Goal: Task Accomplishment & Management: Use online tool/utility

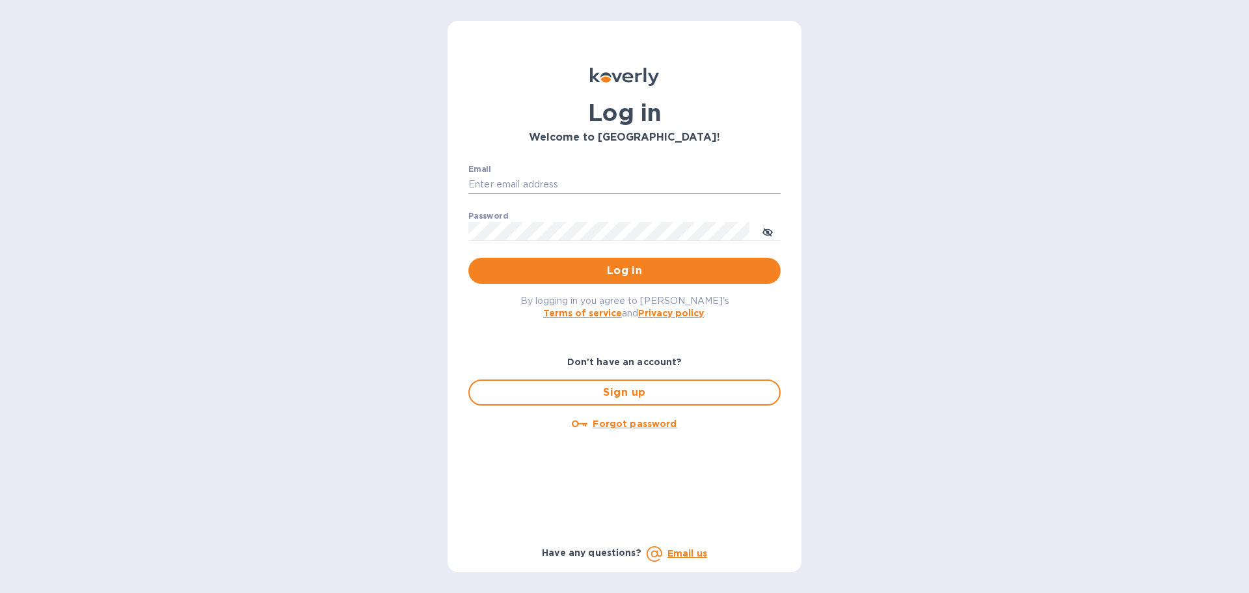
click at [528, 187] on input "Email" at bounding box center [624, 185] width 312 height 20
click at [639, 276] on span "Log in" at bounding box center [624, 271] width 291 height 16
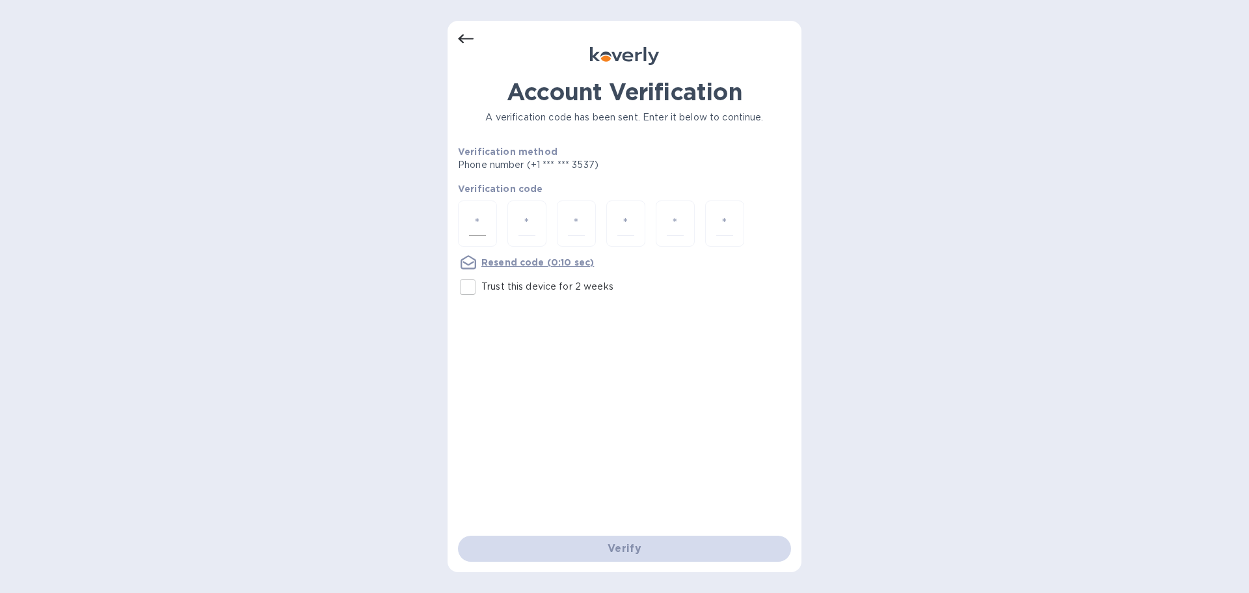
click at [481, 228] on input "number" at bounding box center [477, 223] width 17 height 24
paste input "4"
type input "4"
type input "1"
type input "7"
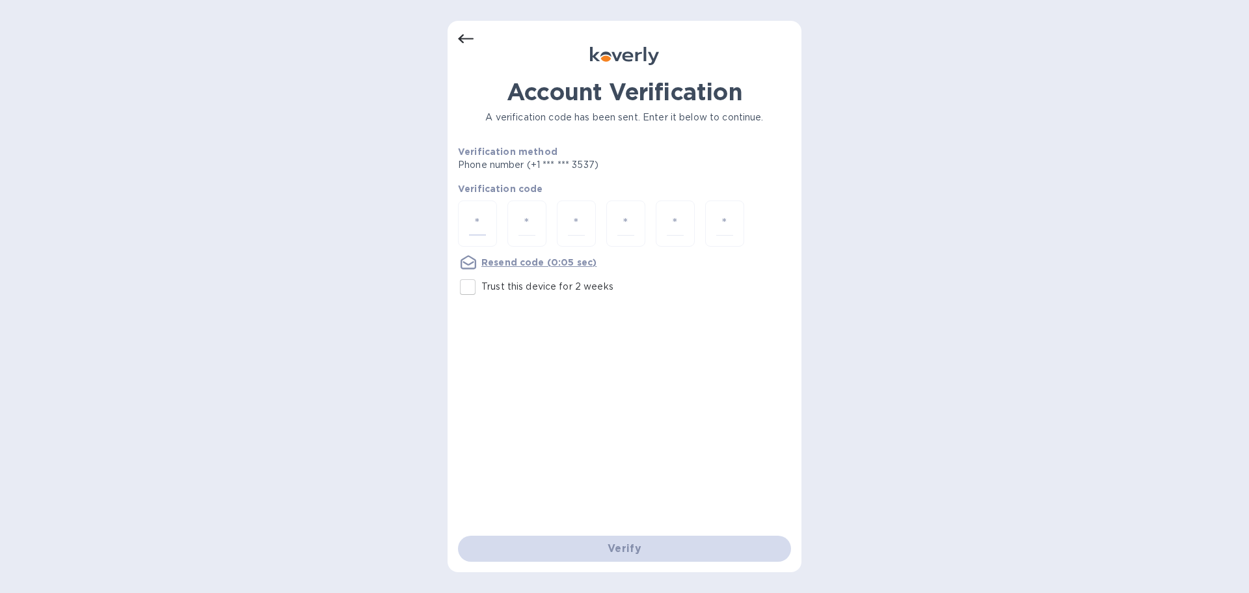
type input "6"
type input "1"
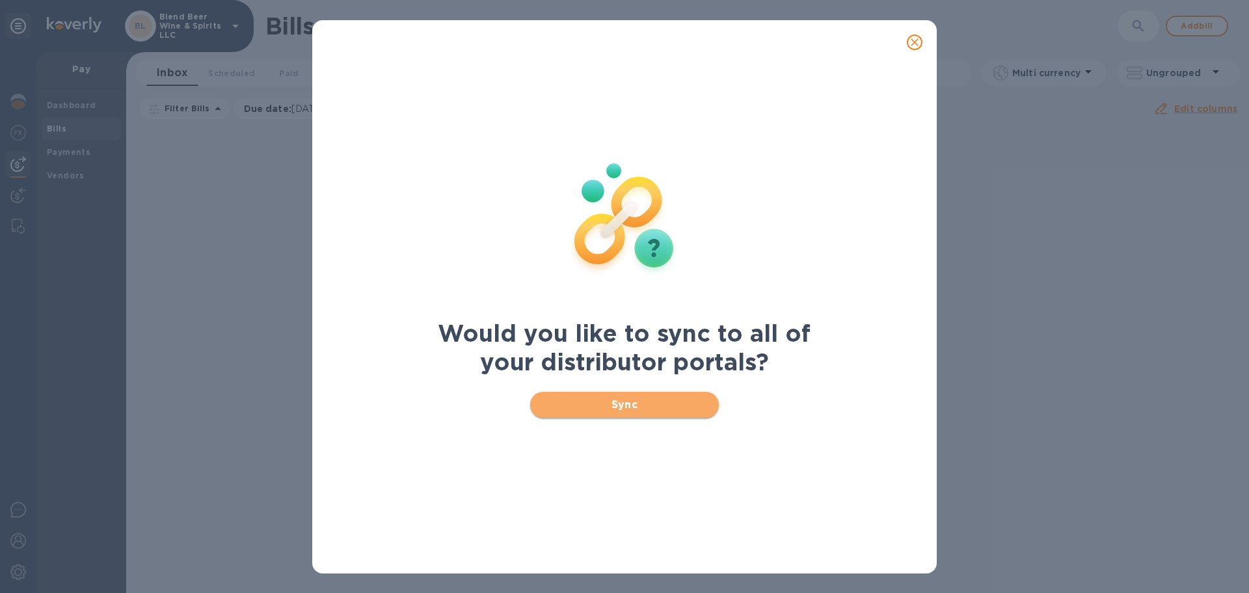
click at [634, 409] on span "Sync" at bounding box center [625, 405] width 168 height 16
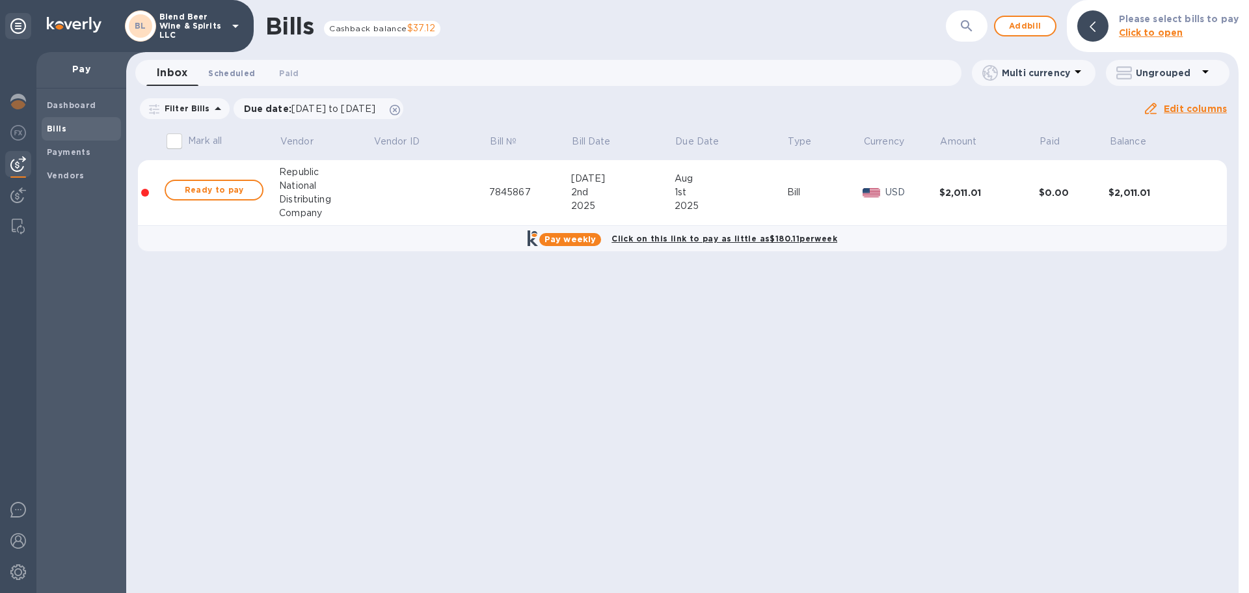
click at [223, 74] on span "Scheduled 0" at bounding box center [231, 73] width 47 height 14
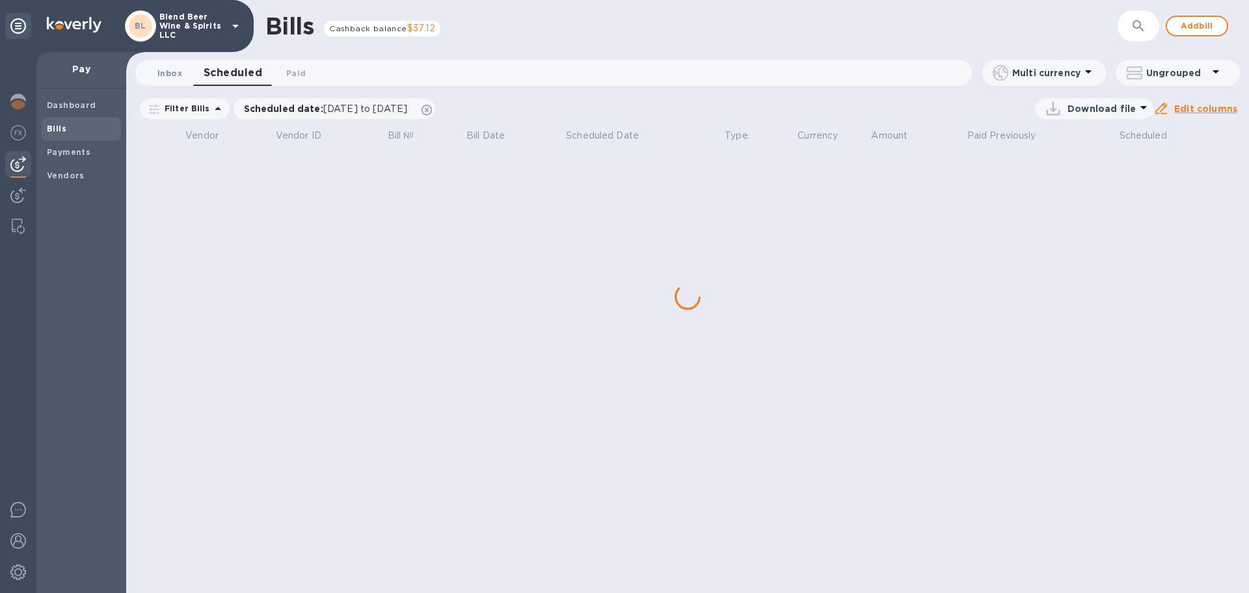
click at [186, 75] on button "Inbox 0" at bounding box center [169, 73] width 47 height 26
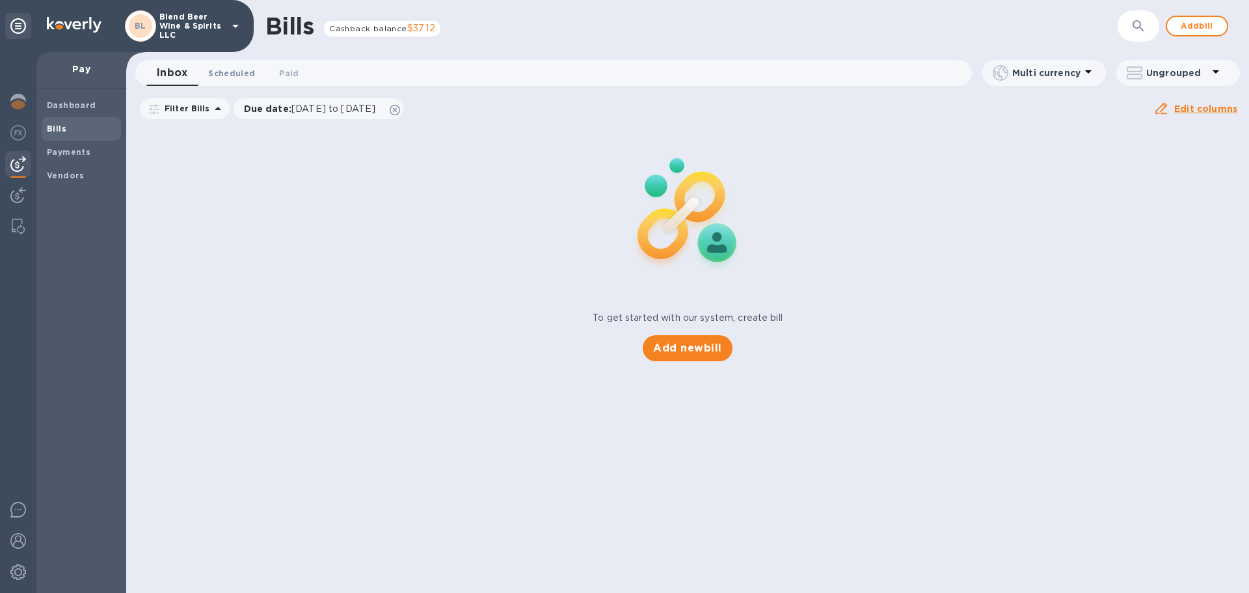
click at [223, 74] on span "Scheduled 0" at bounding box center [231, 73] width 47 height 14
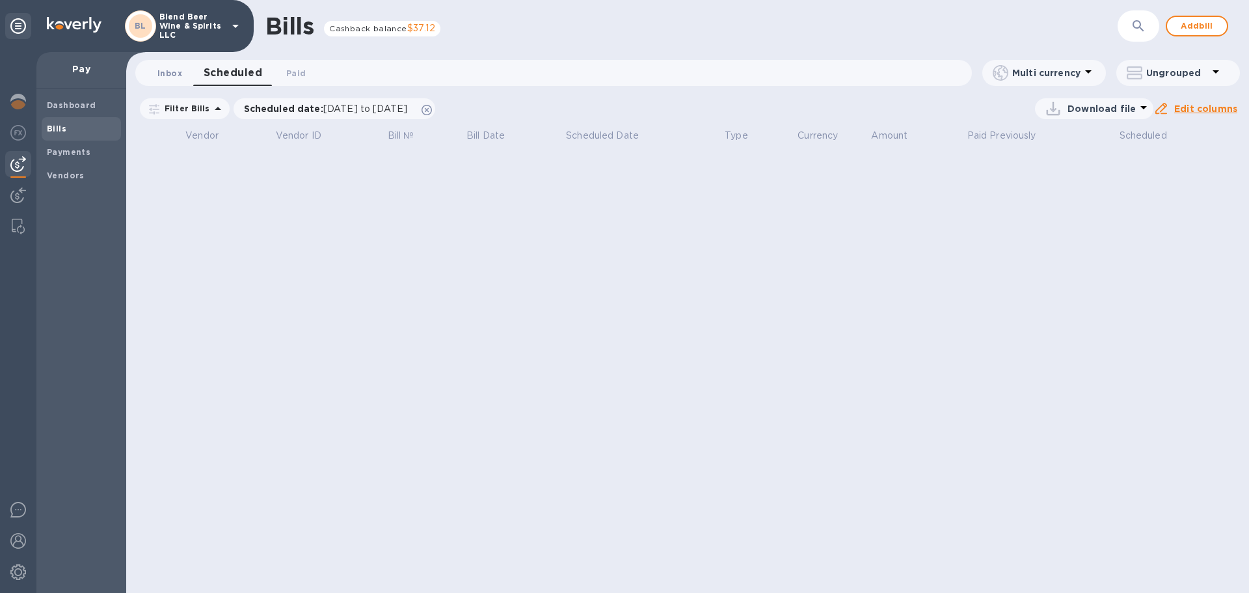
click at [170, 74] on span "Inbox 0" at bounding box center [169, 73] width 25 height 14
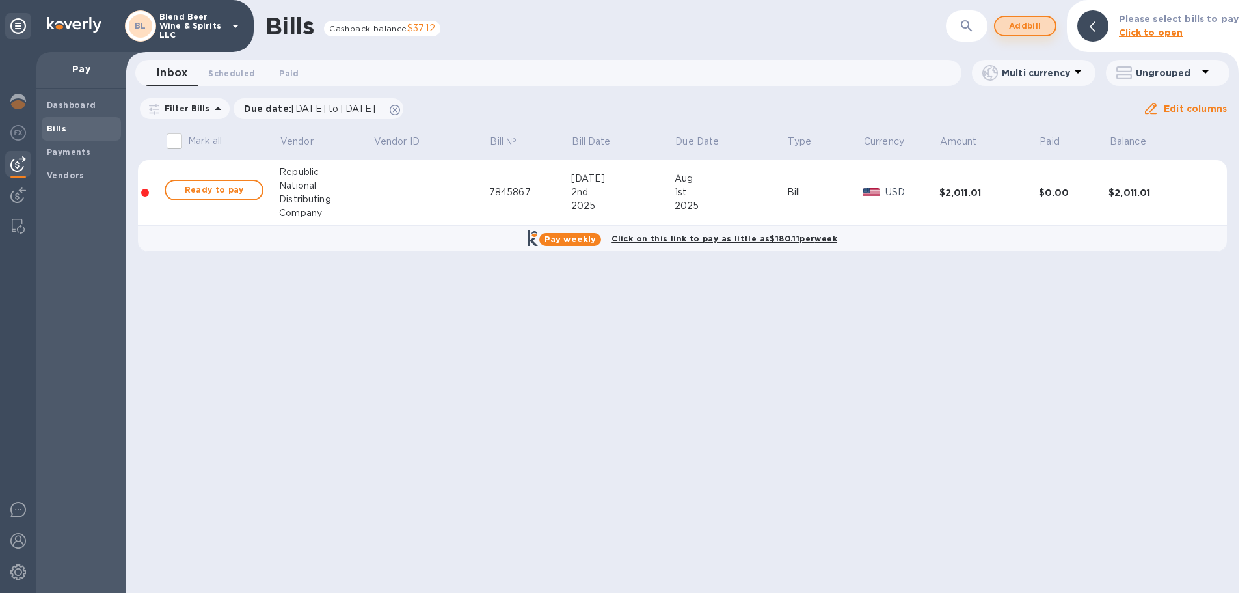
click at [1034, 23] on span "Add bill" at bounding box center [1025, 26] width 39 height 16
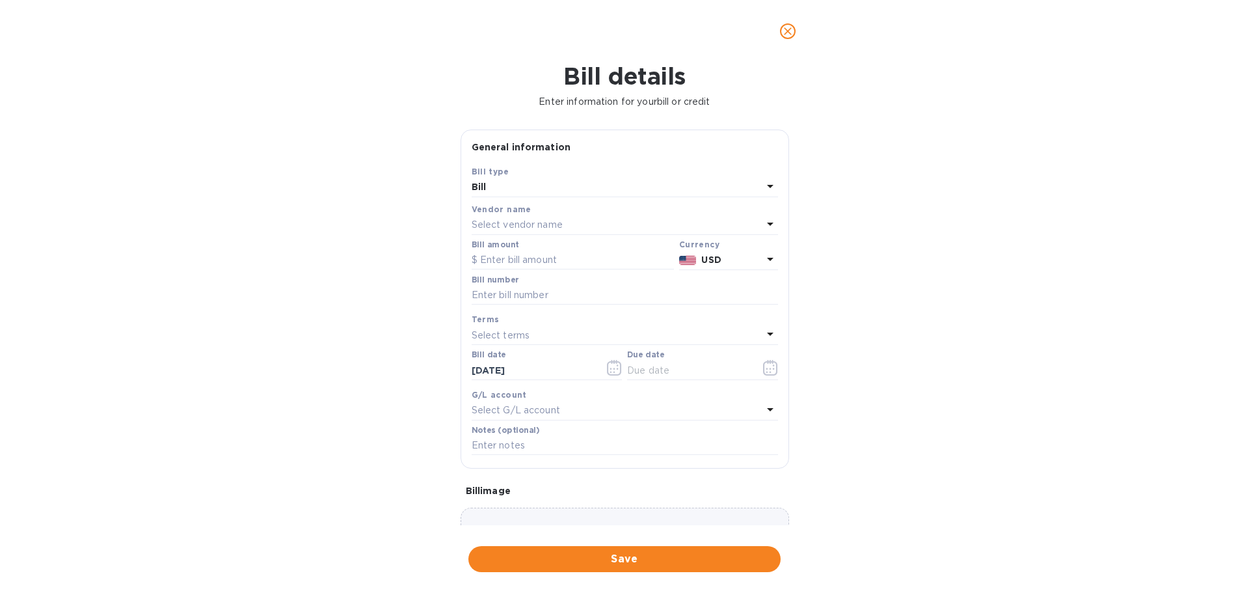
click at [565, 223] on div "Select vendor name" at bounding box center [617, 225] width 291 height 18
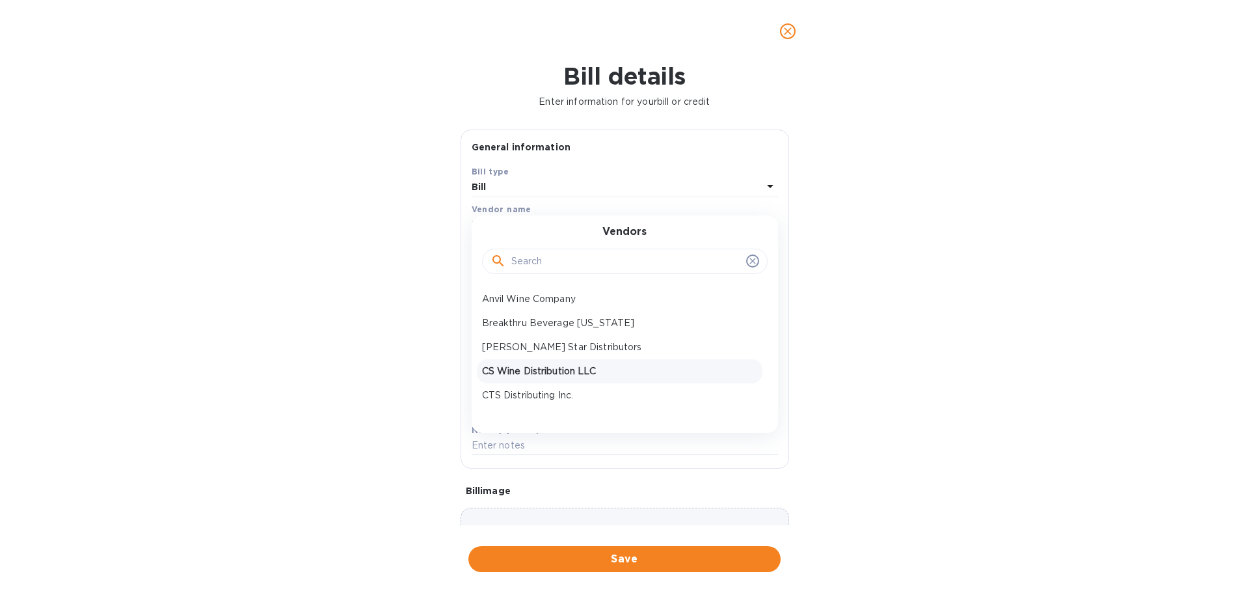
scroll to position [65, 0]
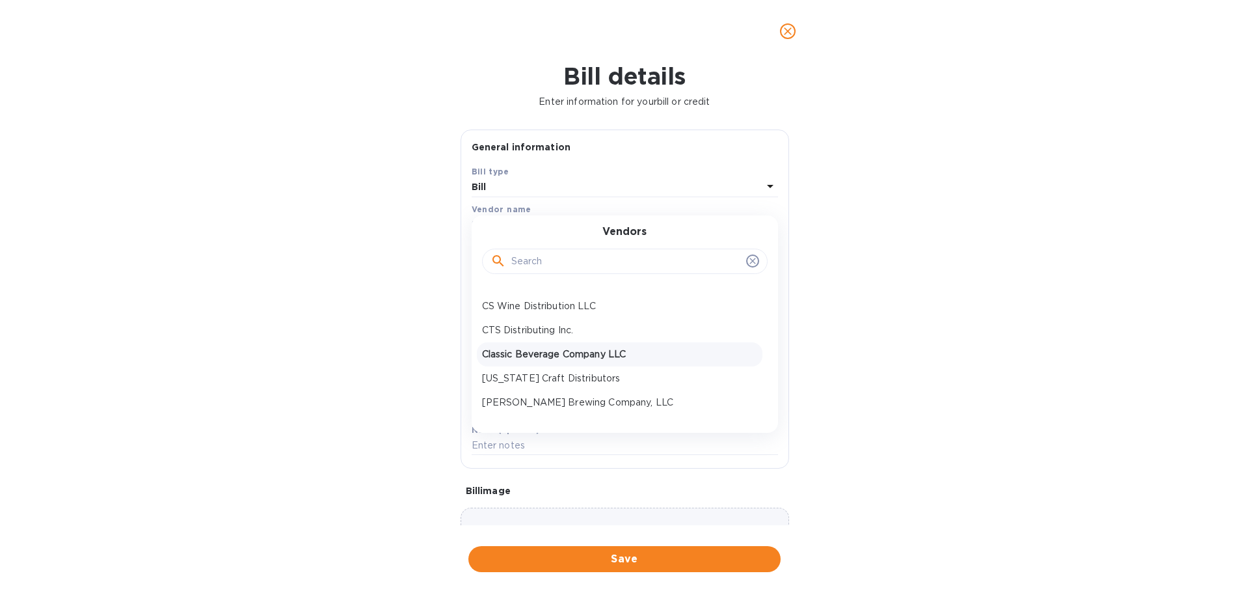
click at [581, 358] on p "Classic Beverage Company LLC" at bounding box center [619, 354] width 275 height 14
type input "[DATE]"
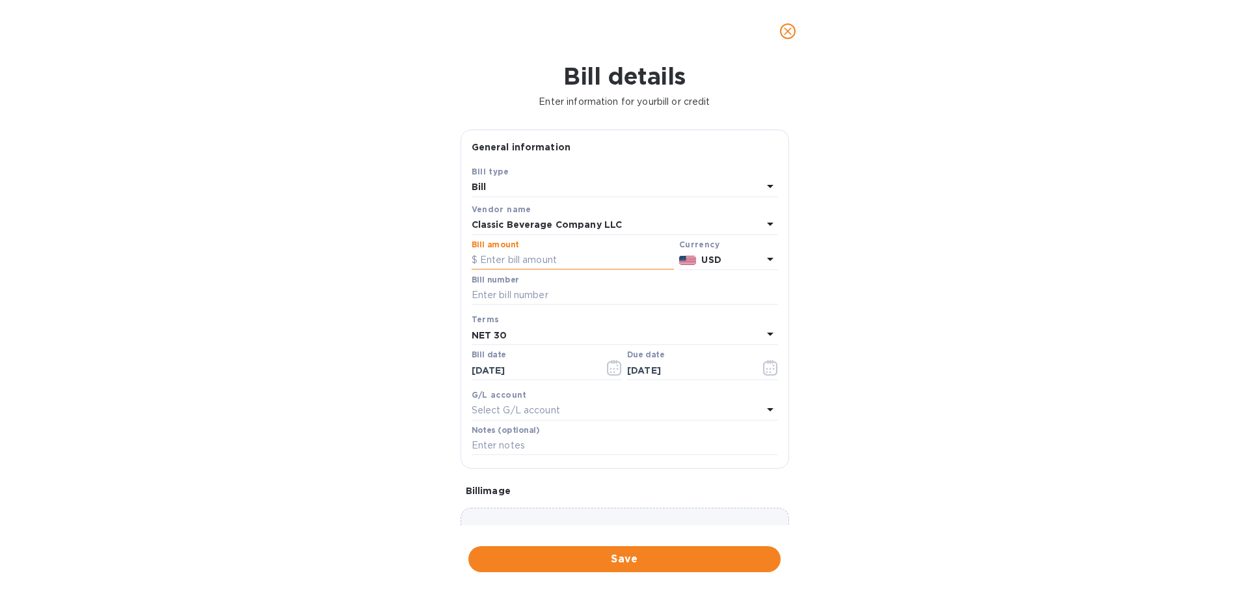
click at [556, 258] on input "text" at bounding box center [573, 260] width 202 height 20
type input "3,953.79"
click at [564, 297] on input "text" at bounding box center [625, 296] width 306 height 20
type input "1964613"
click at [600, 371] on button "button" at bounding box center [614, 367] width 31 height 31
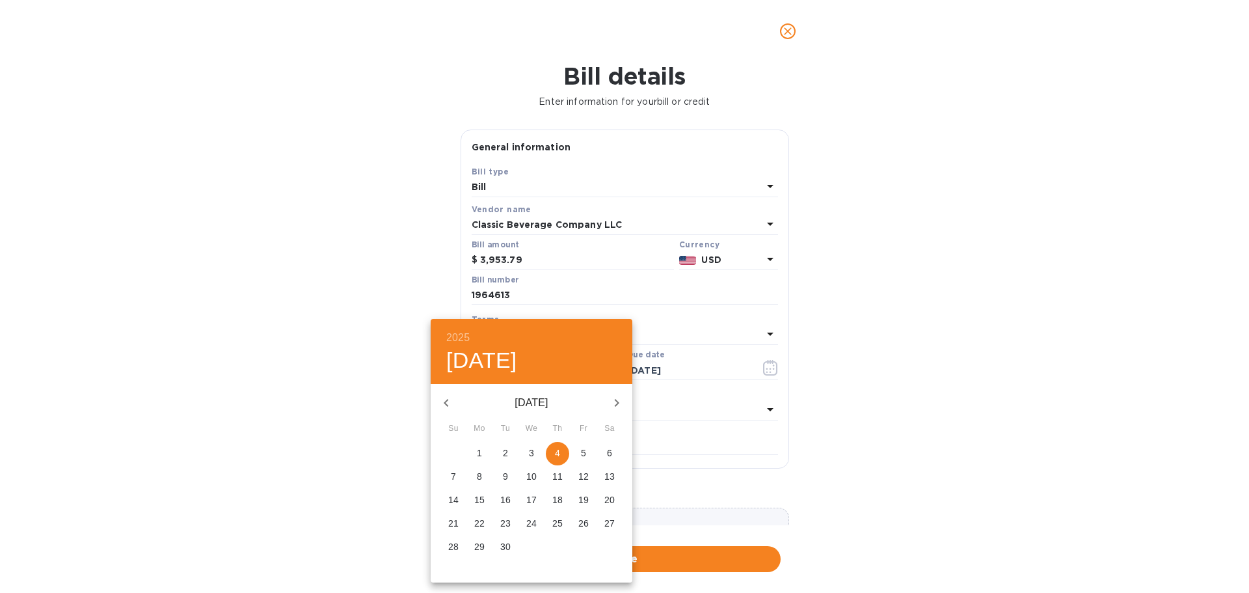
click at [444, 397] on icon "button" at bounding box center [446, 403] width 16 height 16
click at [505, 471] on p "5" at bounding box center [505, 476] width 5 height 13
type input "[DATE]"
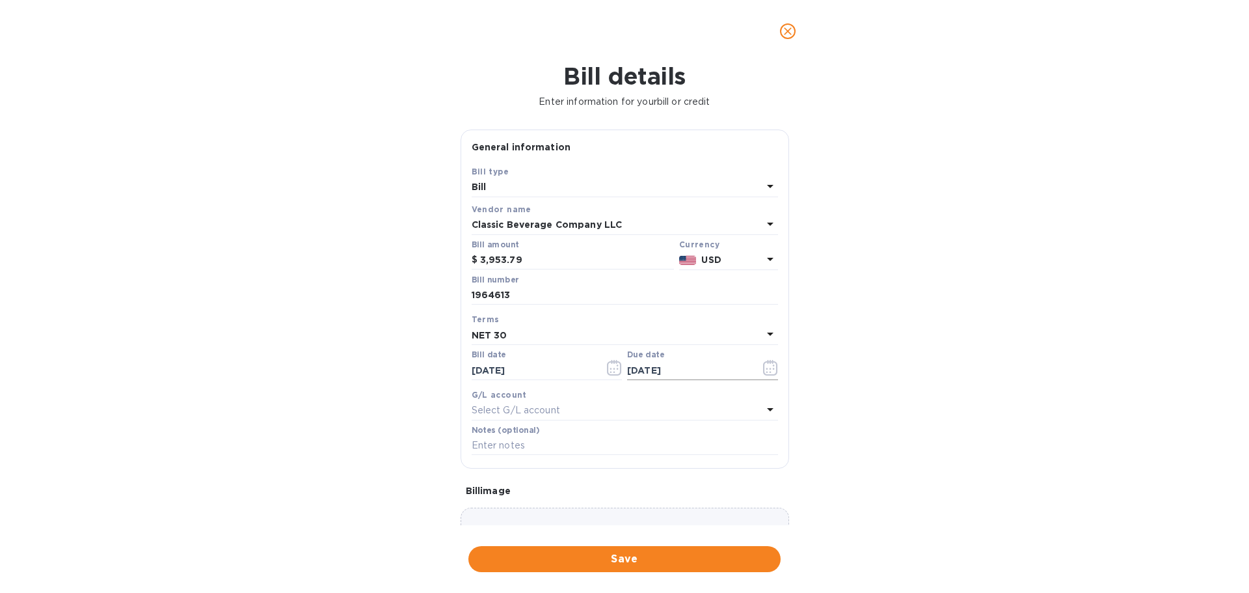
click at [766, 368] on icon "button" at bounding box center [770, 368] width 15 height 16
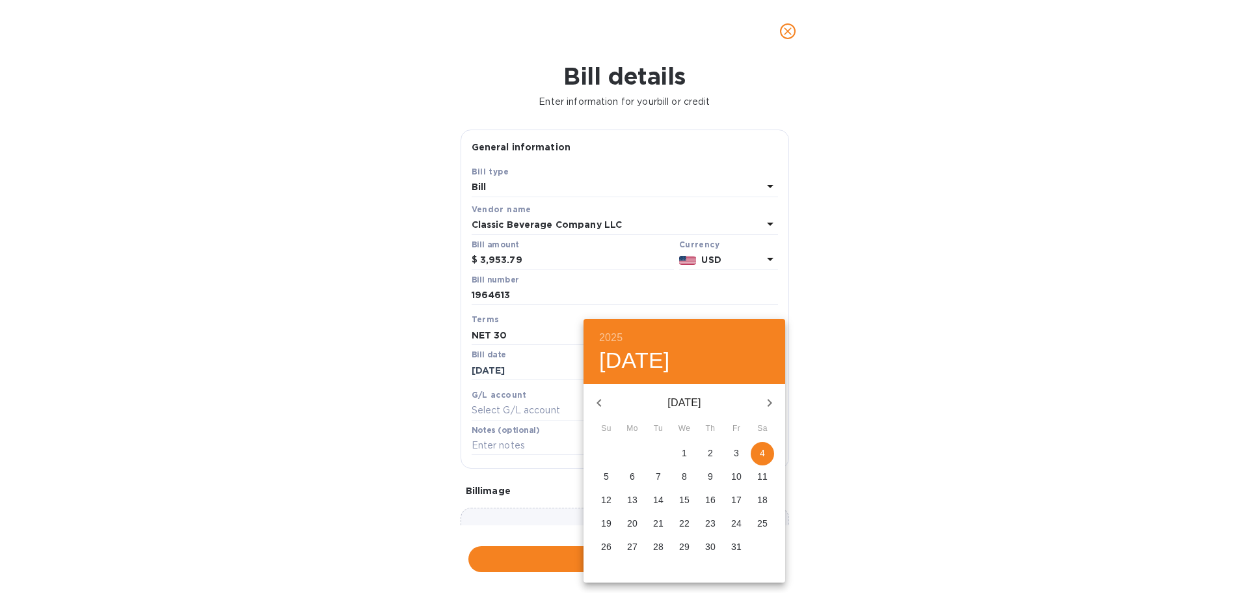
click at [600, 405] on icon "button" at bounding box center [599, 403] width 5 height 8
click at [710, 448] on p "4" at bounding box center [710, 452] width 5 height 13
type input "[DATE]"
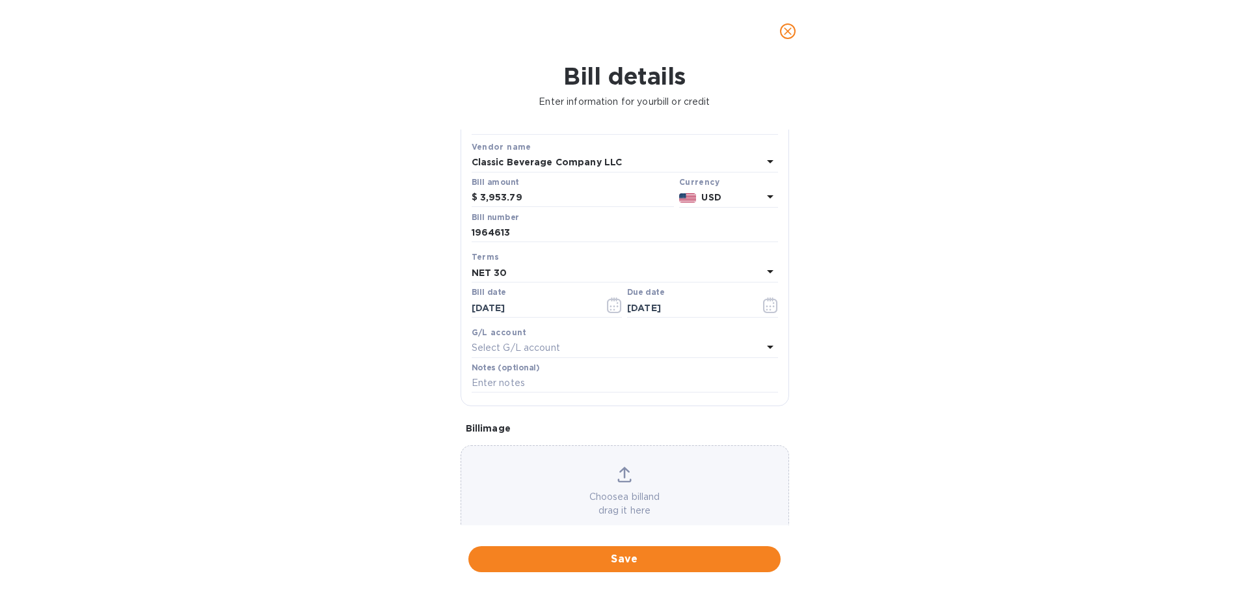
scroll to position [92, 0]
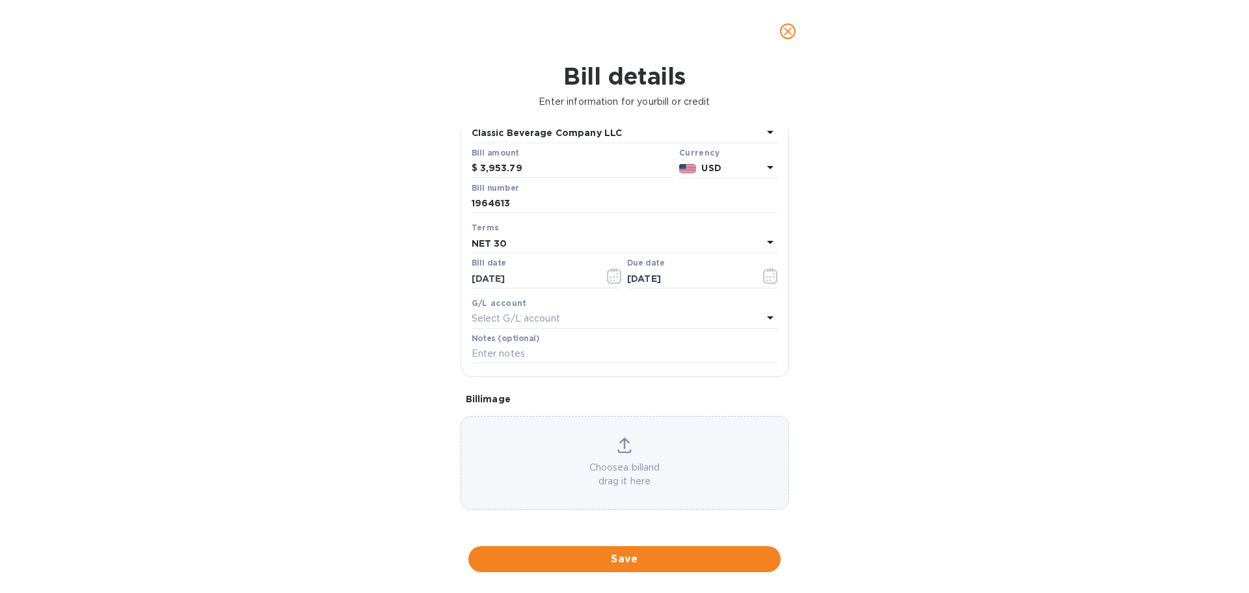
click at [583, 454] on div "Choose a bill and drag it here" at bounding box center [624, 462] width 327 height 51
click at [133, 252] on div "Bill details Enter information for your bill or credit General information Save…" at bounding box center [624, 327] width 1249 height 530
click at [639, 430] on div "Choose a bill and drag it here" at bounding box center [625, 463] width 329 height 94
click at [608, 482] on p "Choose a bill and drag it here" at bounding box center [624, 474] width 327 height 27
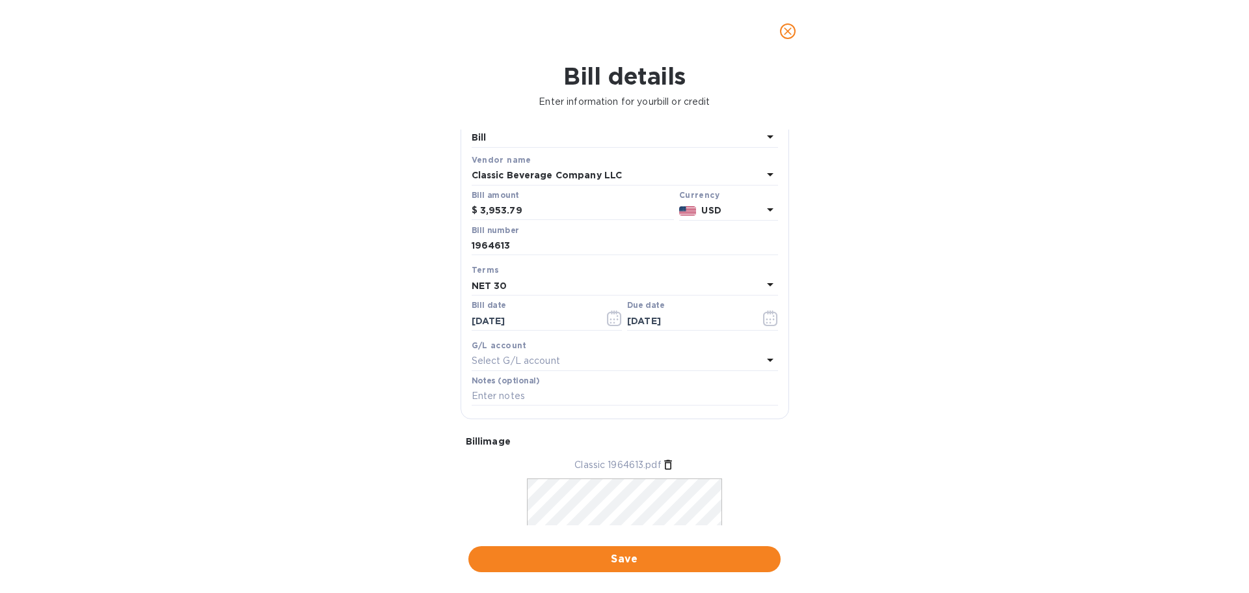
scroll to position [0, 0]
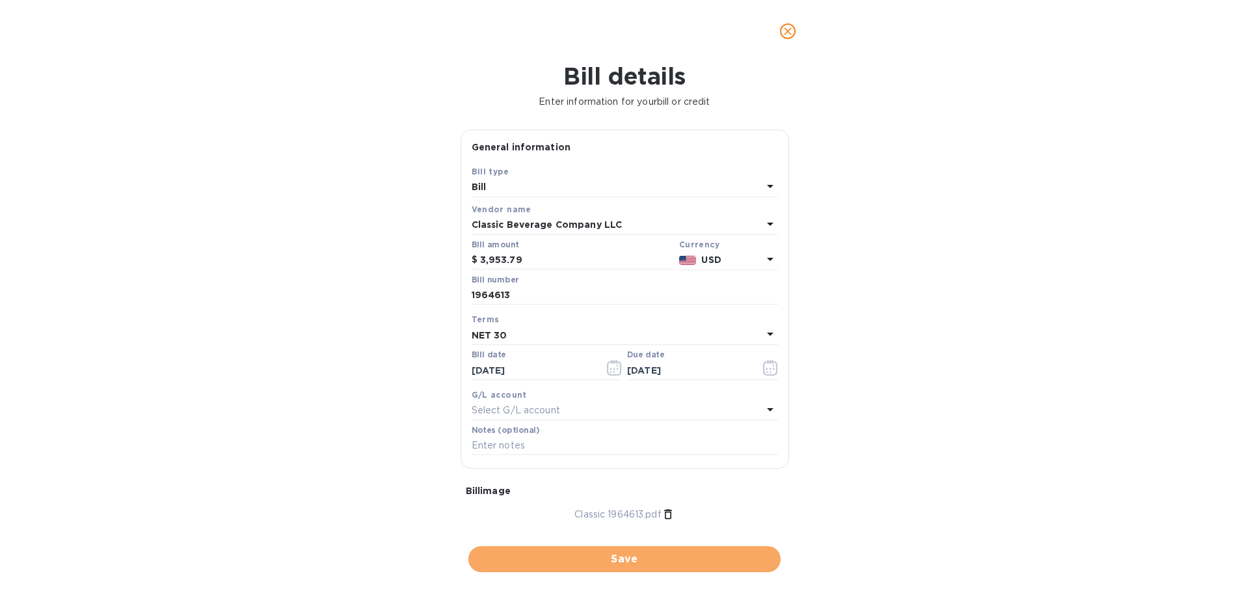
drag, startPoint x: 696, startPoint y: 556, endPoint x: 712, endPoint y: 546, distance: 18.4
click at [697, 556] on span "Save" at bounding box center [624, 559] width 291 height 16
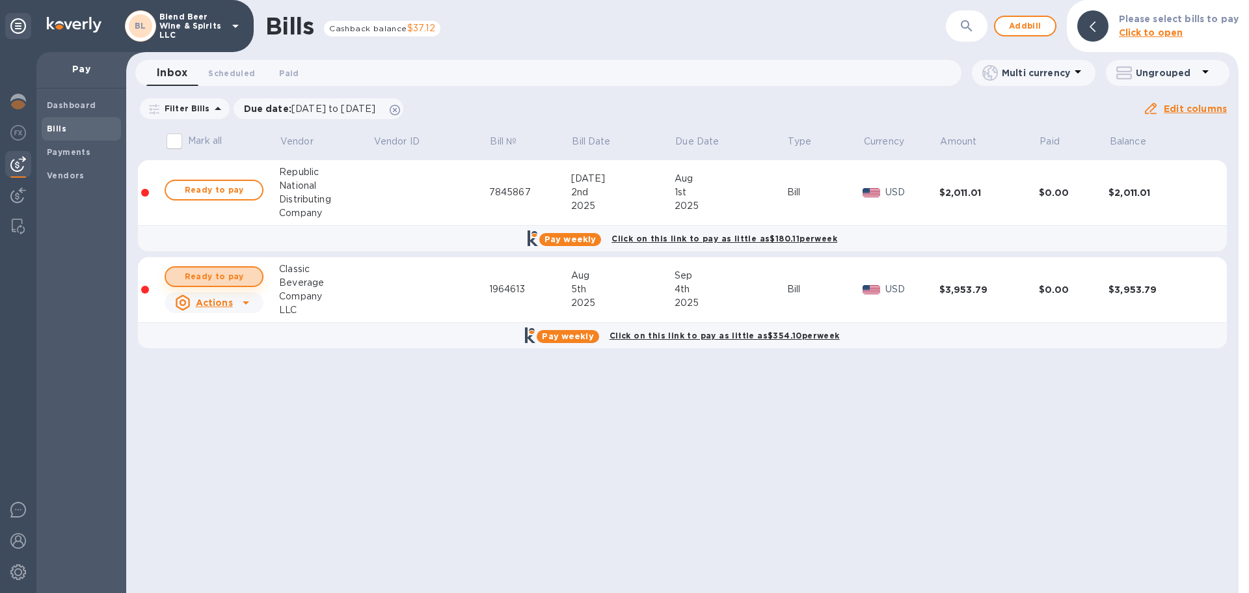
click at [226, 280] on span "Ready to pay" at bounding box center [213, 277] width 75 height 16
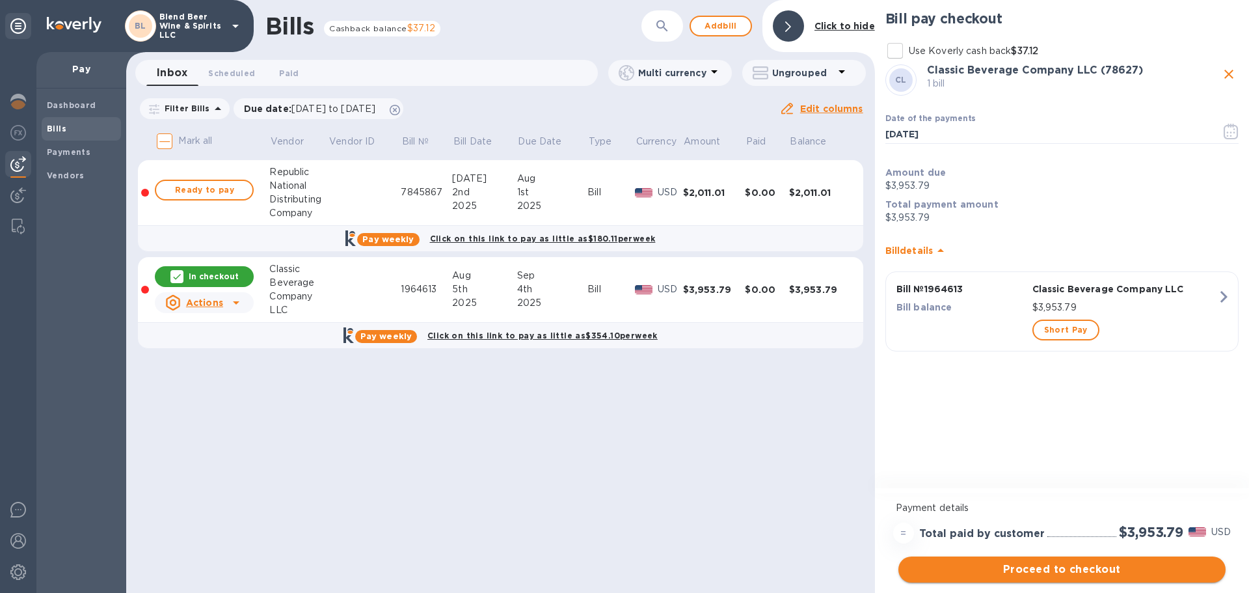
click at [1142, 577] on button "Proceed to checkout" at bounding box center [1061, 569] width 327 height 26
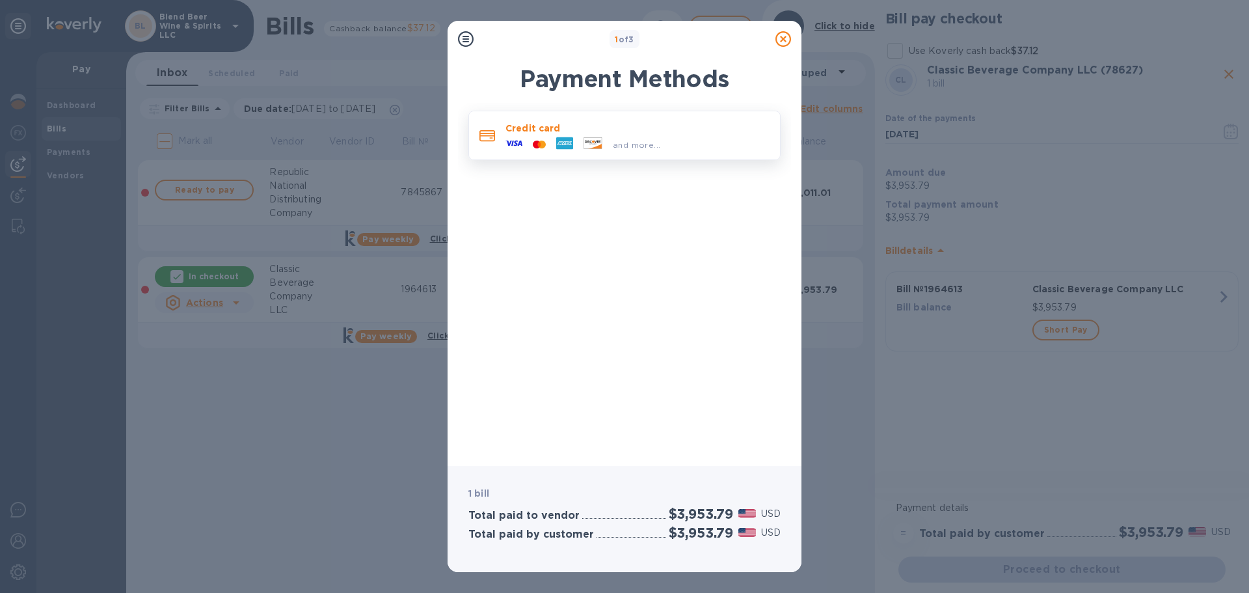
click at [633, 139] on div "and more..." at bounding box center [637, 145] width 58 height 14
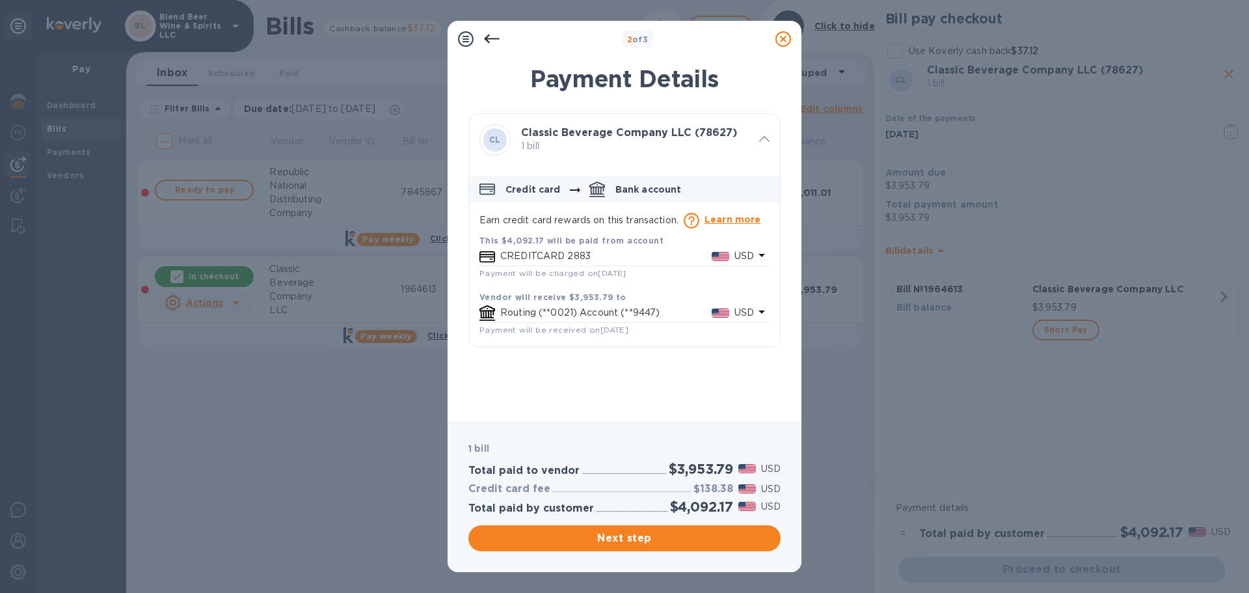
click at [651, 252] on p "CREDITCARD 2883" at bounding box center [605, 256] width 211 height 14
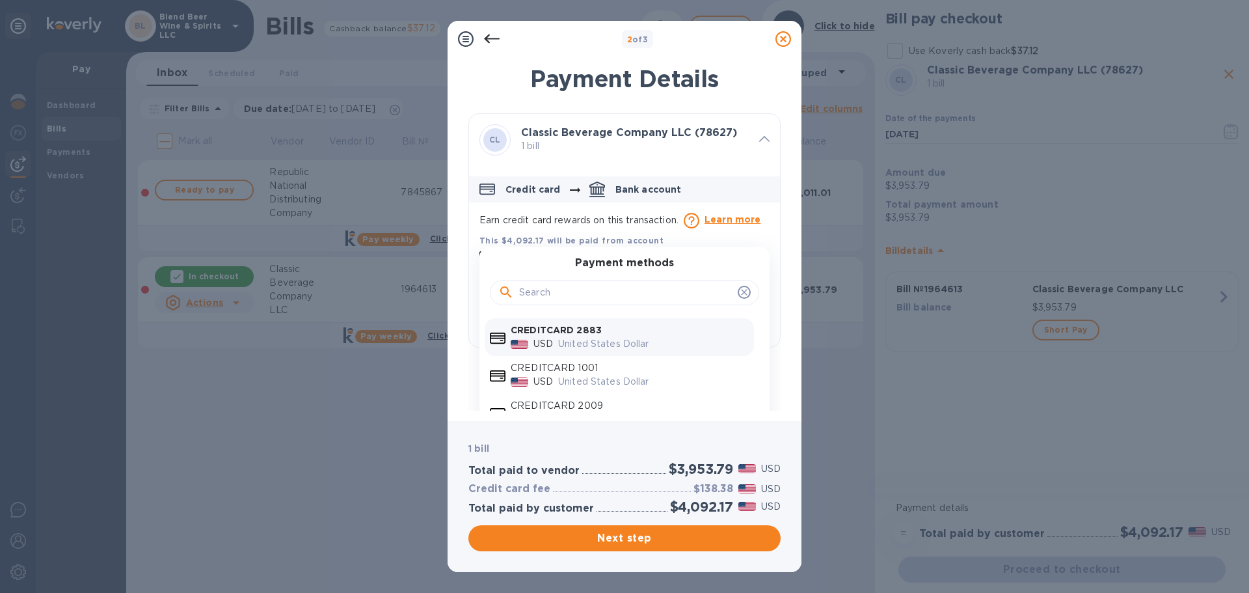
click at [665, 403] on p "CREDITCARD 2009" at bounding box center [630, 406] width 238 height 14
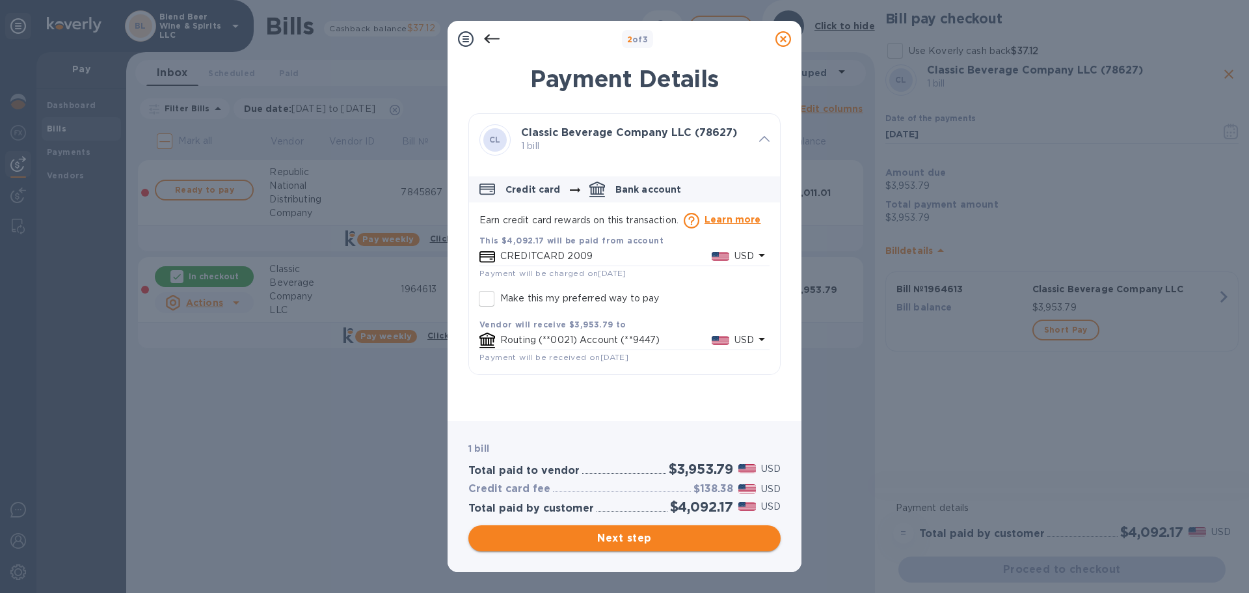
click at [736, 547] on button "Next step" at bounding box center [624, 538] width 312 height 26
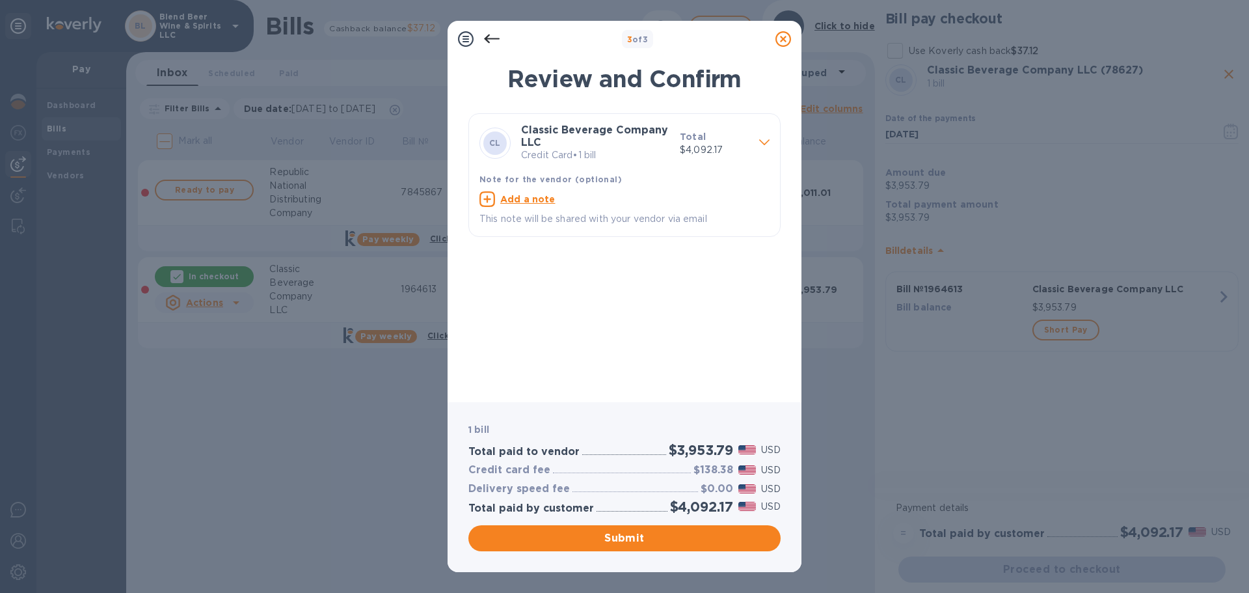
click at [674, 561] on div "1 bill Total paid to vendor $3,953.79 USD Credit card fee $138.38 USD Delivery …" at bounding box center [625, 487] width 354 height 170
click at [678, 548] on button "Submit" at bounding box center [624, 538] width 312 height 26
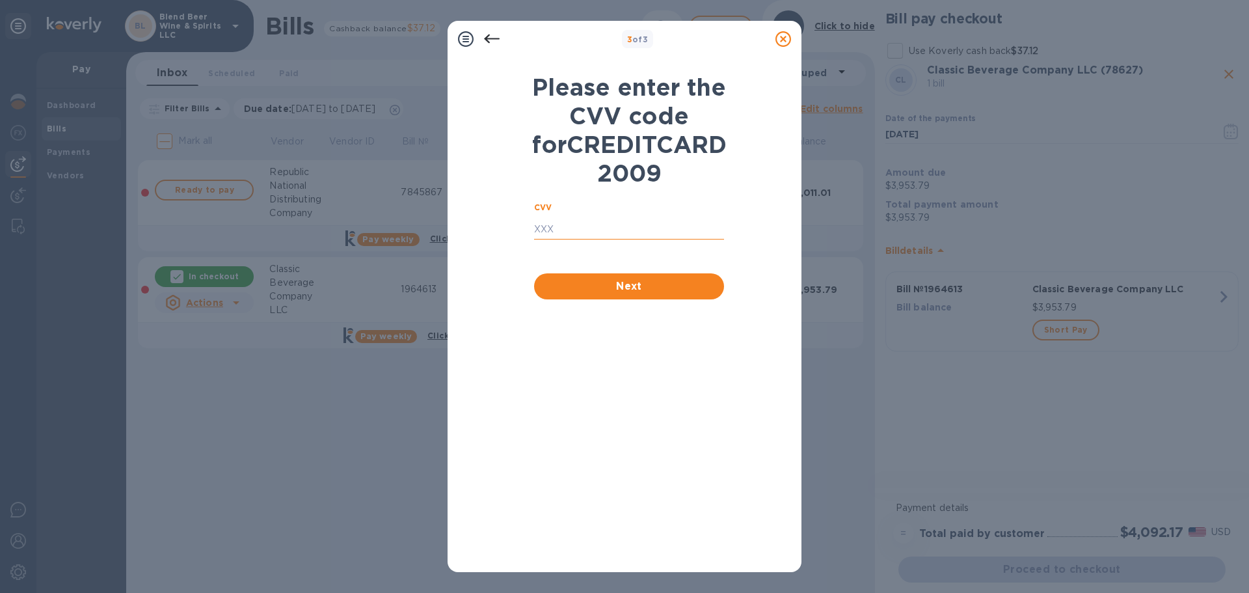
click at [634, 239] on input "text" at bounding box center [629, 230] width 190 height 20
type input "9168"
click at [684, 294] on span "Next" at bounding box center [628, 286] width 169 height 16
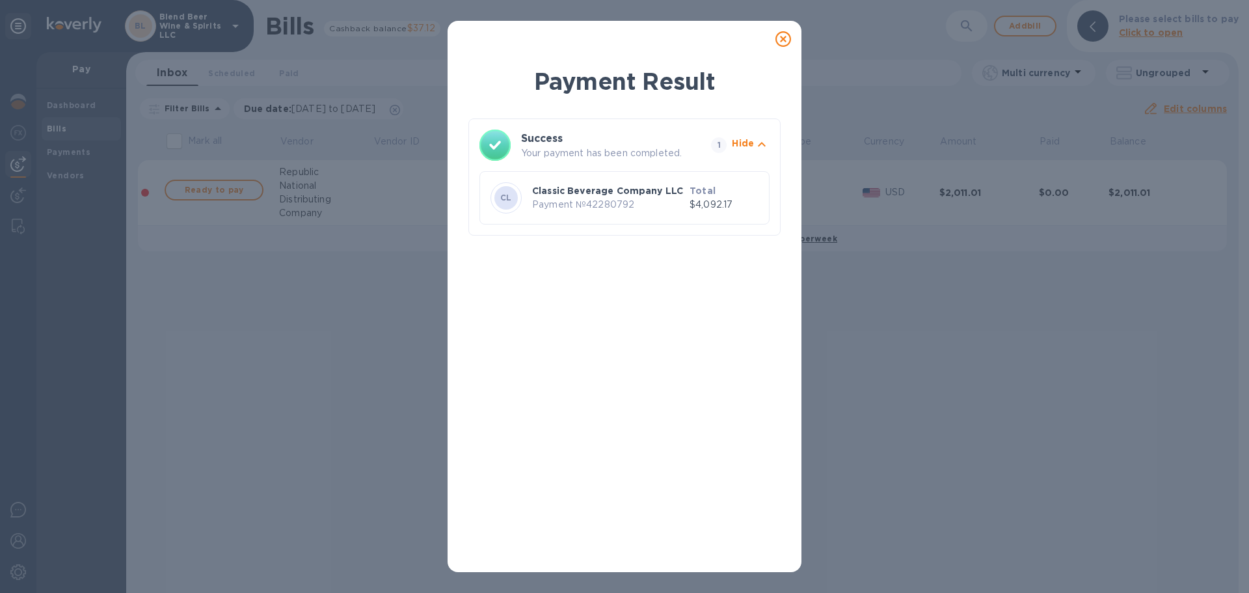
click at [775, 36] on div at bounding box center [783, 39] width 26 height 26
click at [783, 40] on icon at bounding box center [783, 39] width 16 height 16
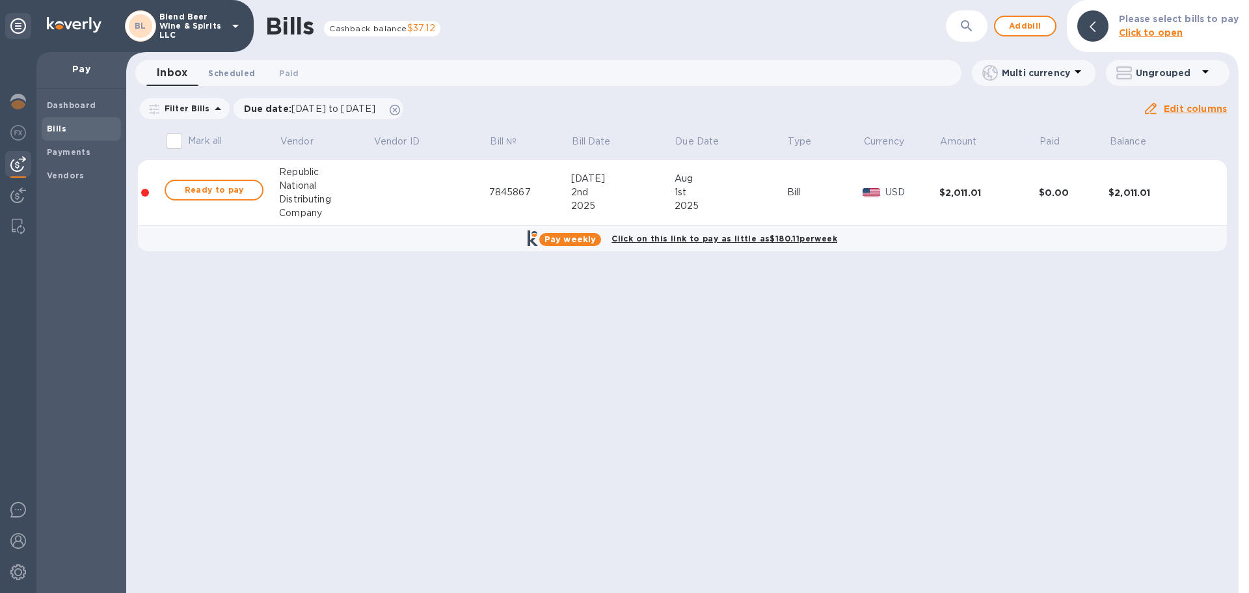
click at [245, 71] on span "Scheduled 0" at bounding box center [231, 73] width 47 height 14
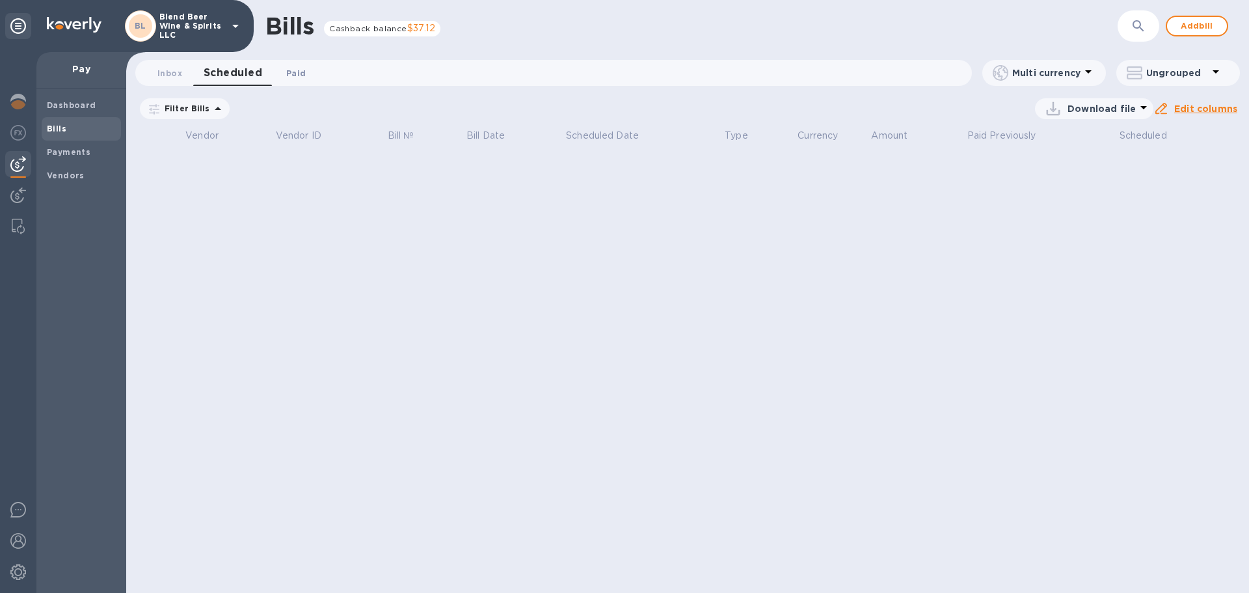
click at [308, 79] on span "Paid 0" at bounding box center [296, 73] width 26 height 14
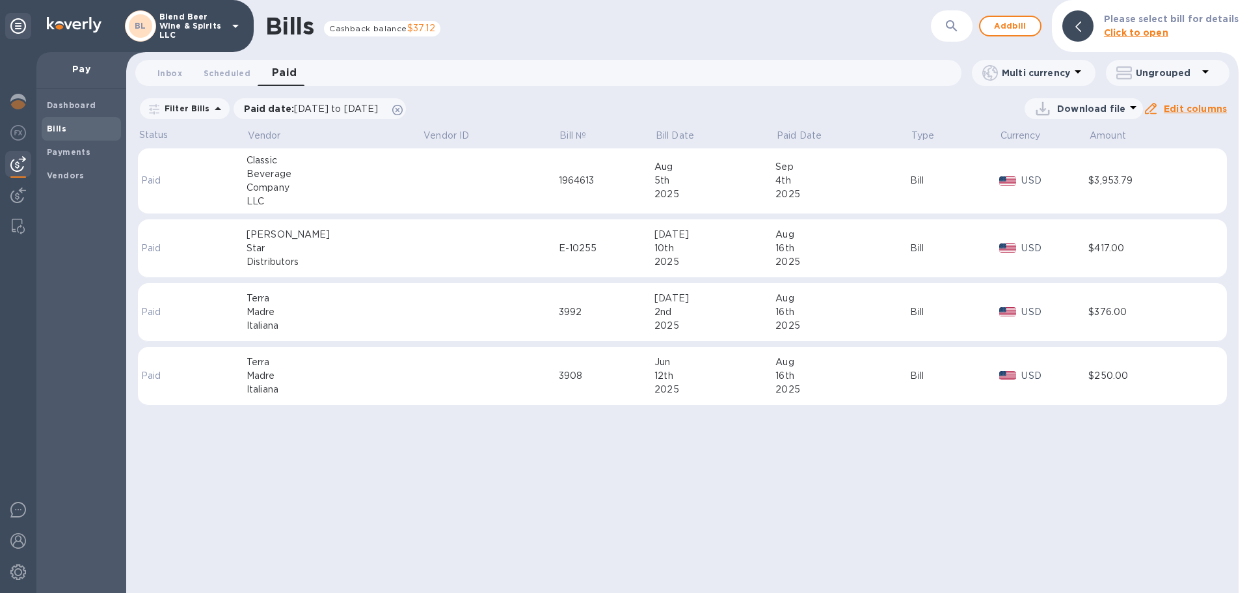
click at [457, 190] on td at bounding box center [490, 181] width 136 height 66
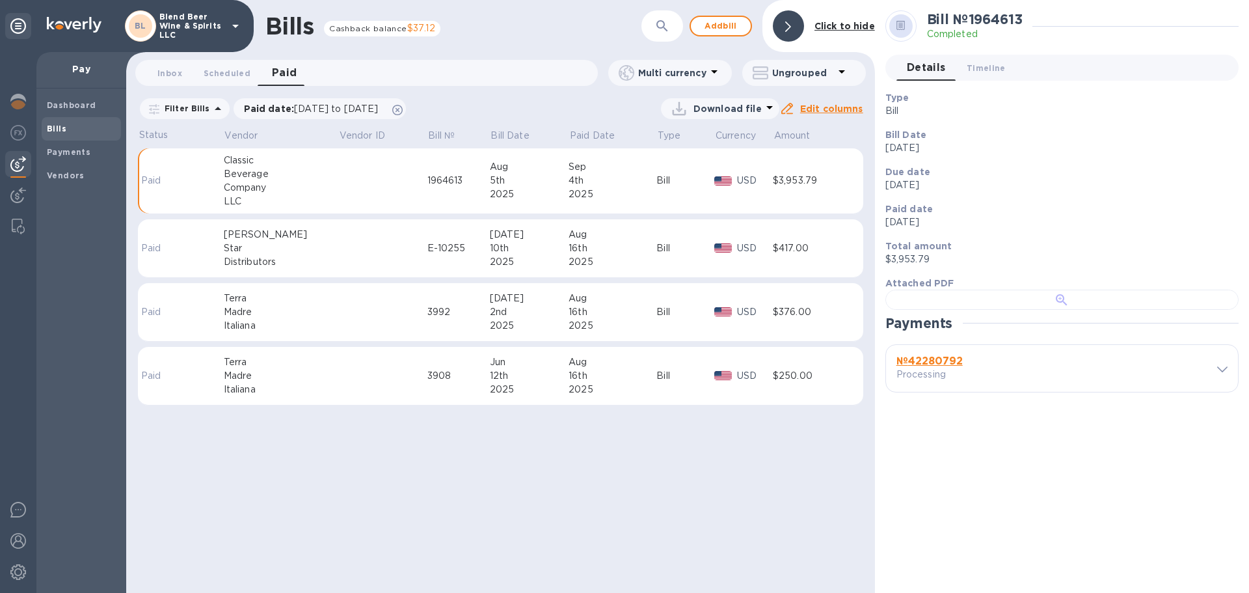
scroll to position [254, 0]
click at [1150, 384] on div "№ 42280792 Processing" at bounding box center [1048, 368] width 309 height 31
click at [1217, 372] on icon at bounding box center [1222, 369] width 10 height 6
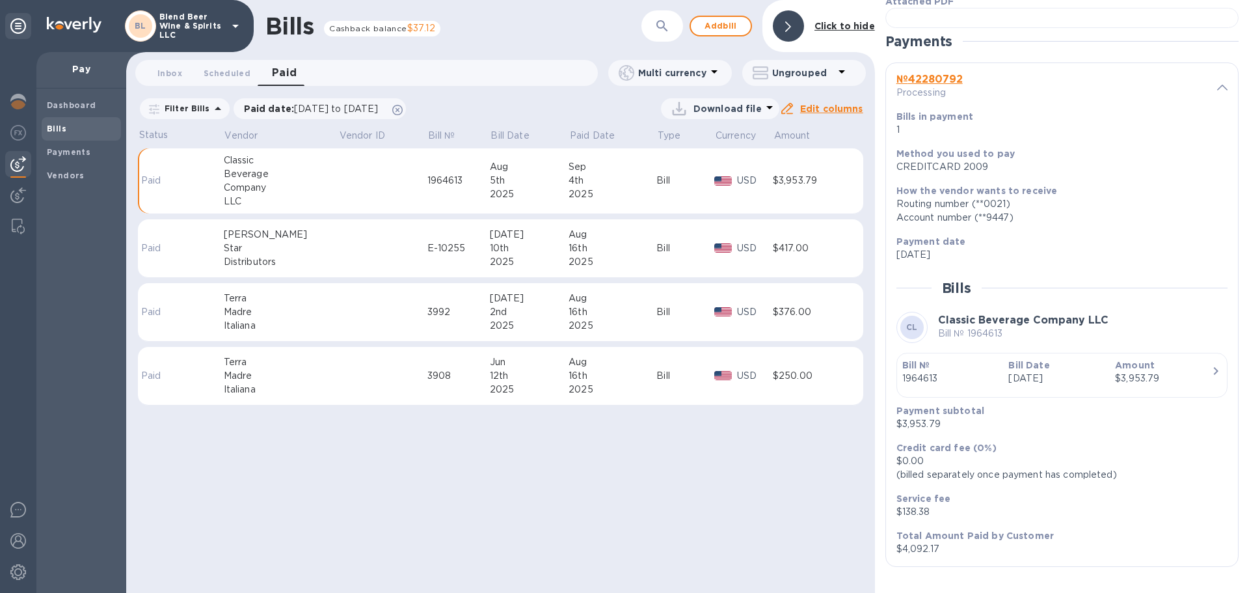
scroll to position [710, 0]
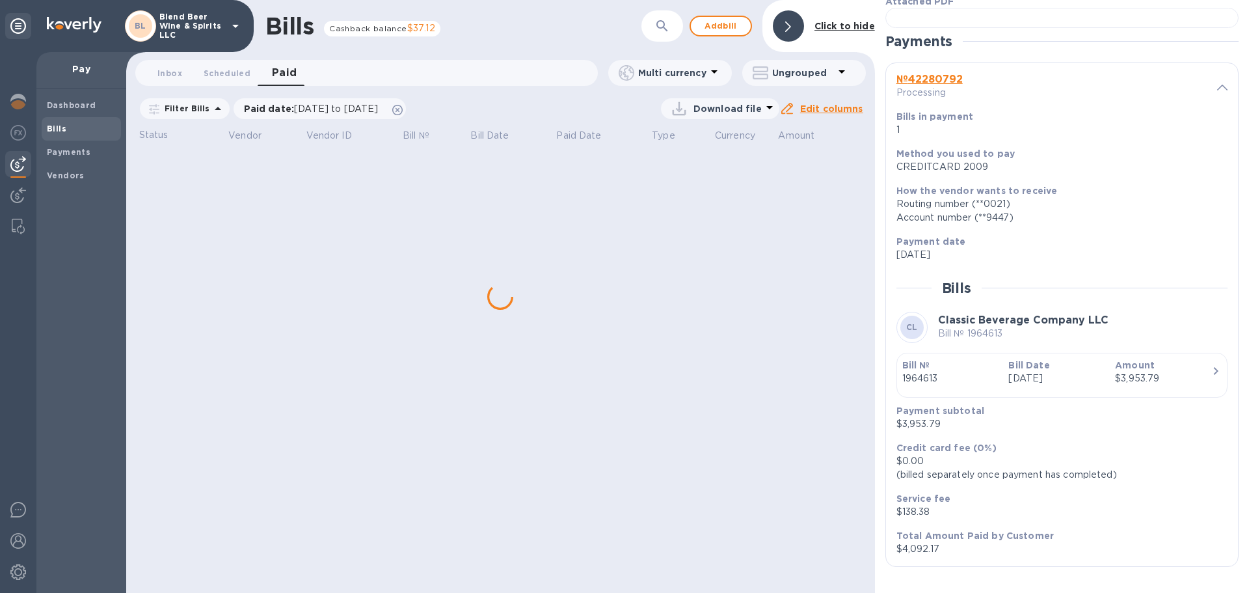
click at [515, 509] on div "Bills Cashback balance $37.12 ​ Add [PERSON_NAME] to hide Inbox 0 Scheduled 0 P…" at bounding box center [500, 296] width 749 height 593
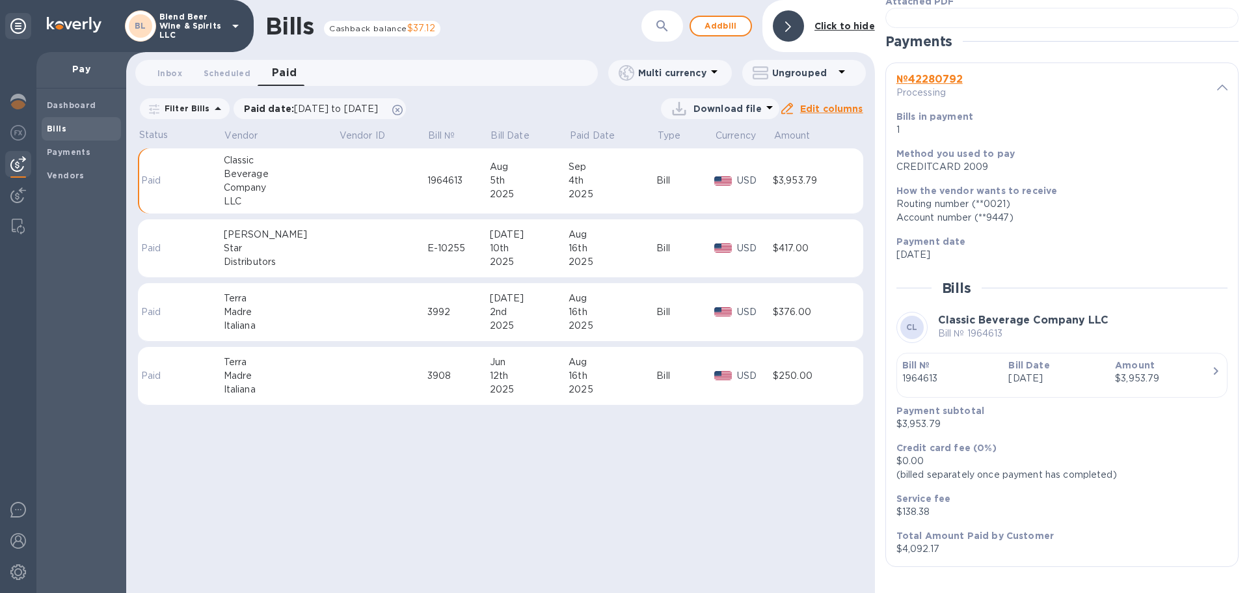
click at [872, 247] on div "Status Vendor Vendor ID Bill № Bill Date Paid Date Type Currency Amount Paid Cl…" at bounding box center [500, 274] width 749 height 296
